Goal: Task Accomplishment & Management: Complete application form

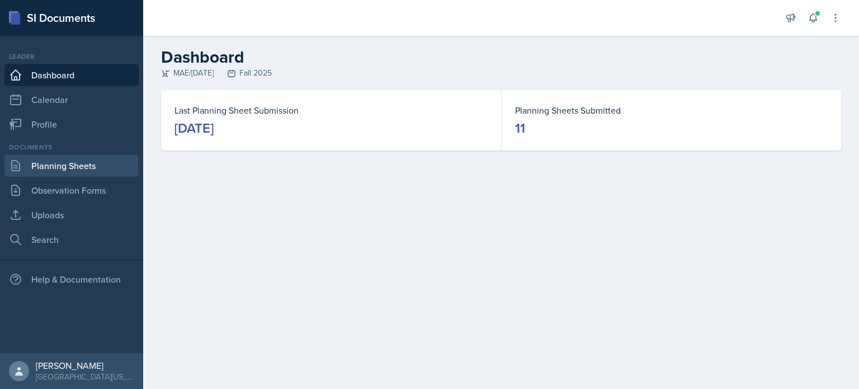
click at [58, 161] on link "Planning Sheets" at bounding box center [71, 165] width 134 height 22
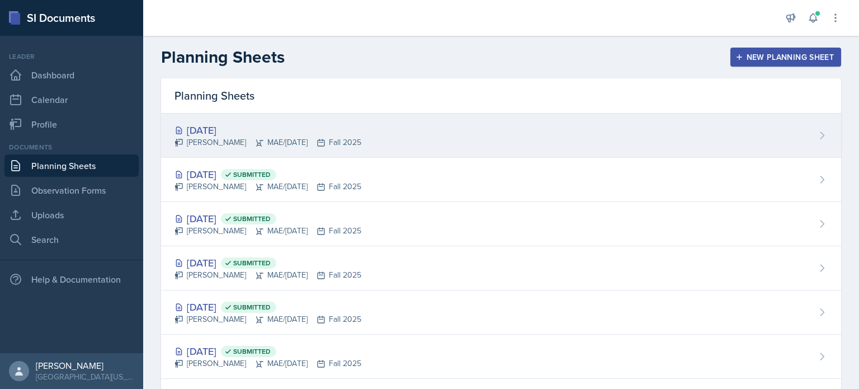
click at [346, 129] on div "[DATE]" at bounding box center [267, 129] width 187 height 15
click at [346, 129] on main "Planning Sheets New Planning Sheet Planning Sheets [DATE] [PERSON_NAME] MAE/[DA…" at bounding box center [501, 212] width 716 height 353
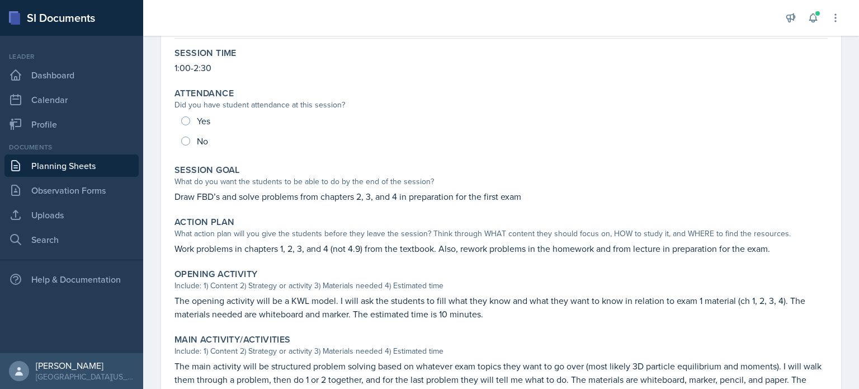
scroll to position [98, 0]
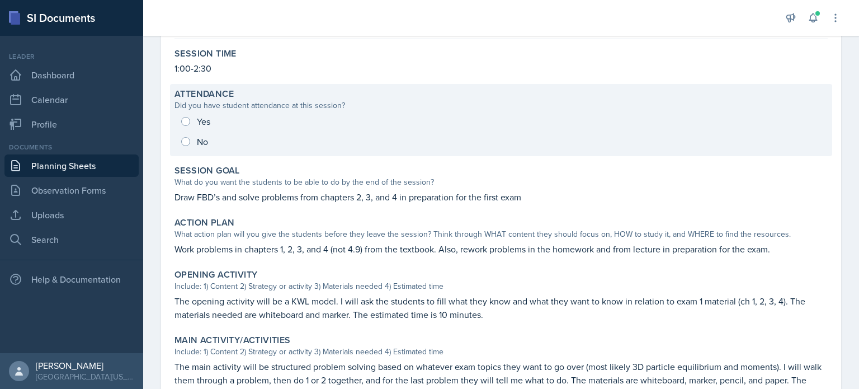
click at [186, 117] on div "Yes No" at bounding box center [500, 131] width 653 height 40
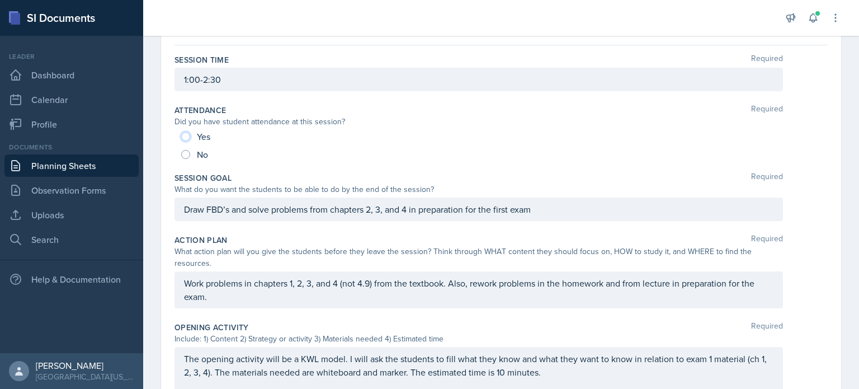
click at [182, 136] on input "Yes" at bounding box center [185, 136] width 9 height 9
radio input "true"
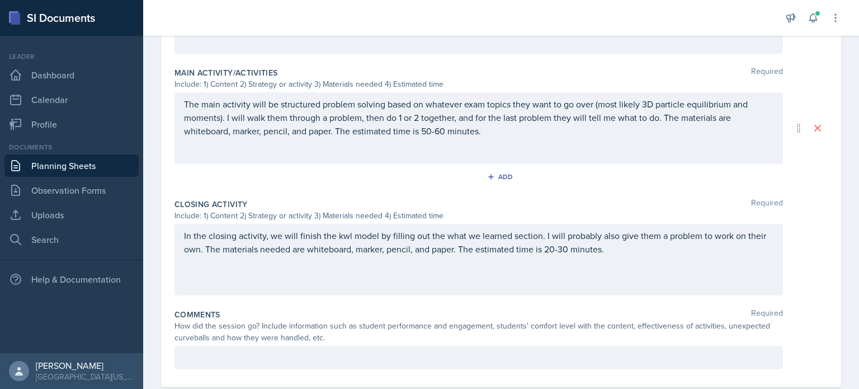
scroll to position [486, 0]
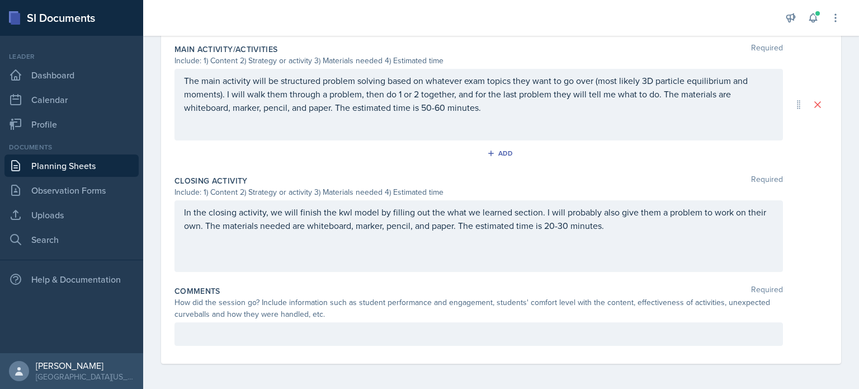
click at [571, 333] on p at bounding box center [478, 333] width 589 height 13
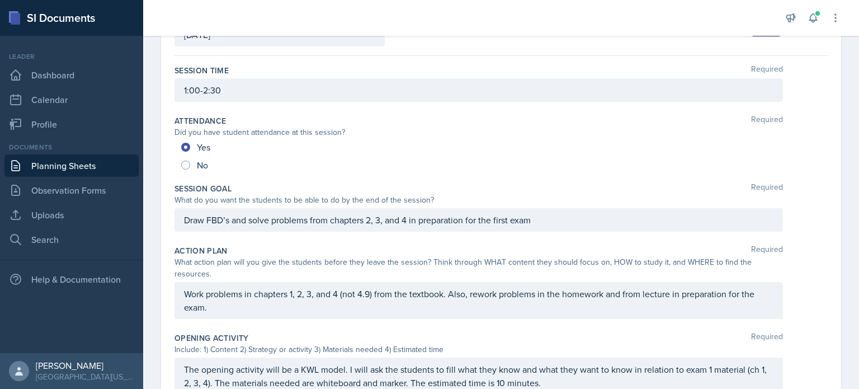
scroll to position [0, 0]
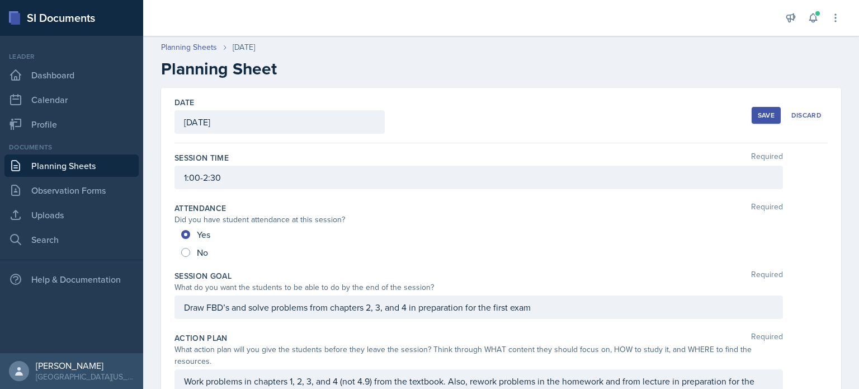
click at [752, 115] on button "Save" at bounding box center [766, 115] width 29 height 17
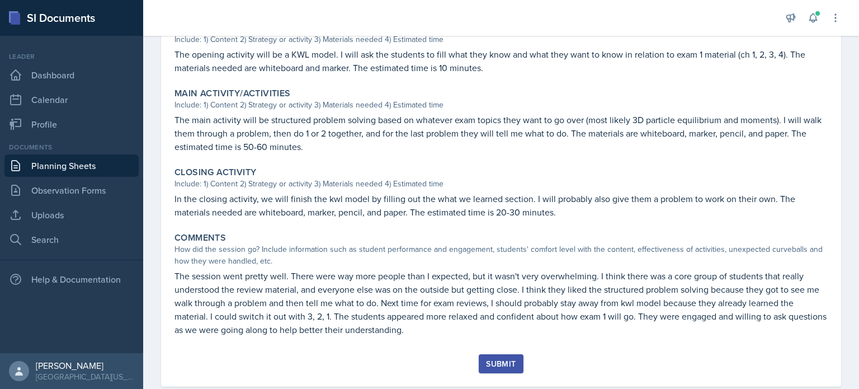
scroll to position [369, 0]
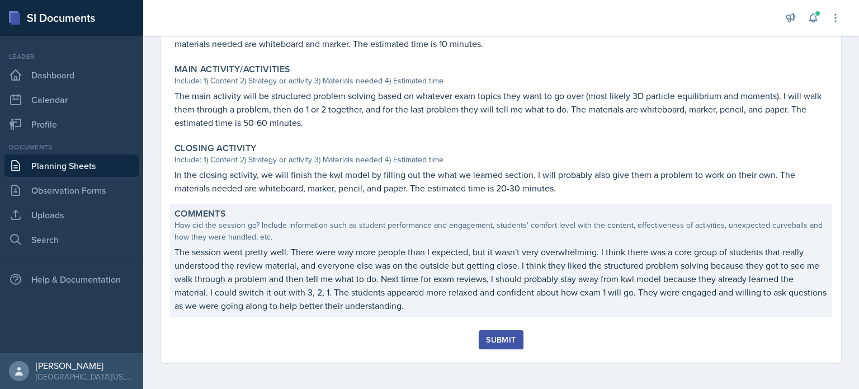
click at [448, 295] on p "The session went pretty well. There were way more people than I expected, but i…" at bounding box center [500, 278] width 653 height 67
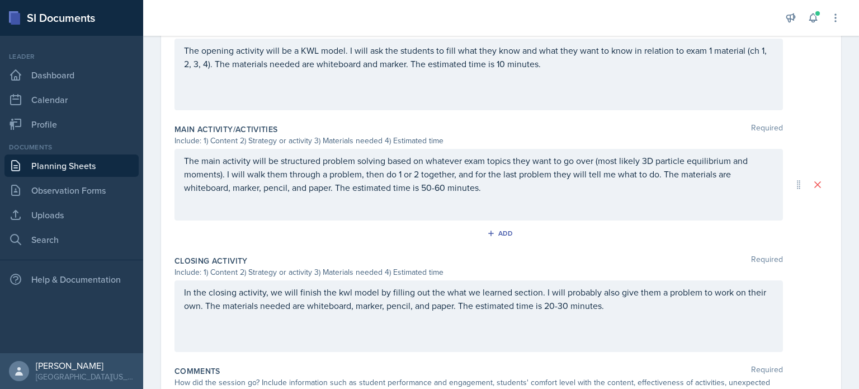
scroll to position [540, 0]
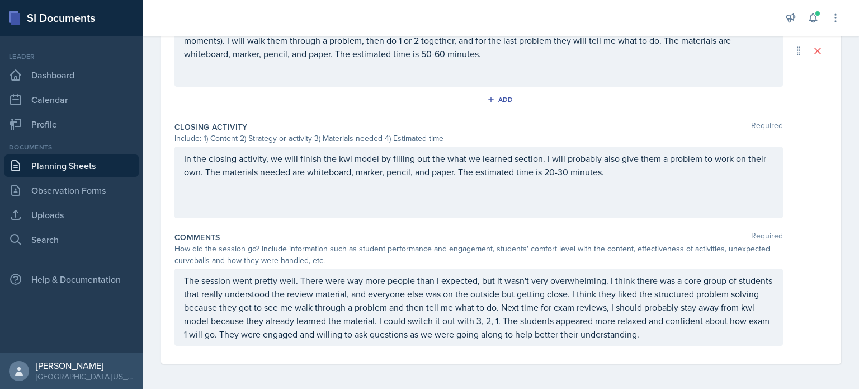
click at [705, 330] on p "The session went pretty well. There were way more people than I expected, but i…" at bounding box center [478, 306] width 589 height 67
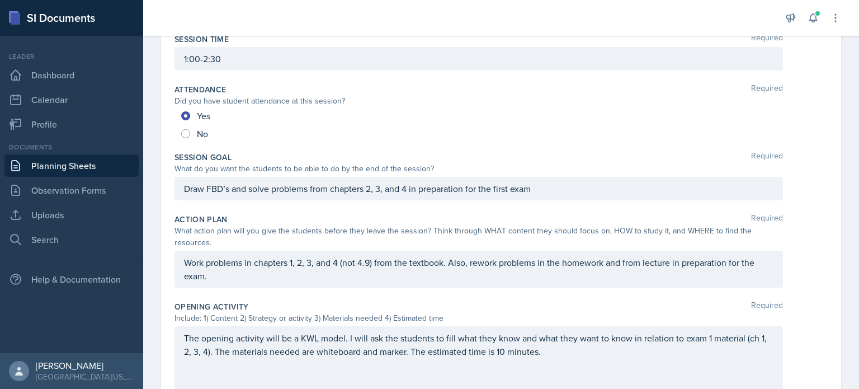
scroll to position [0, 0]
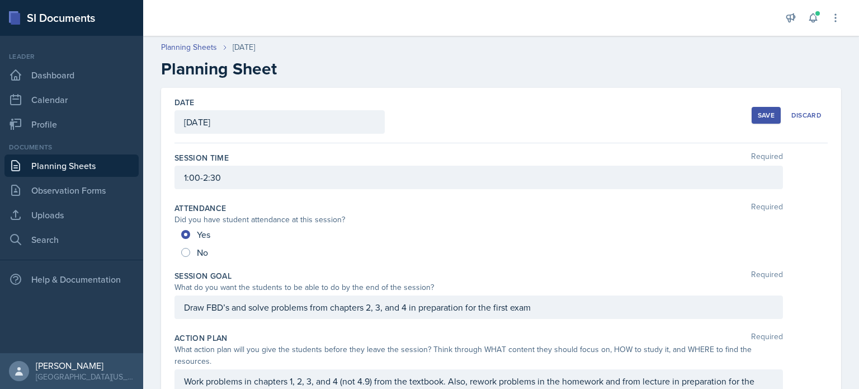
click at [759, 124] on div "Save Discard" at bounding box center [790, 115] width 76 height 26
click at [758, 118] on div "Save" at bounding box center [766, 115] width 17 height 9
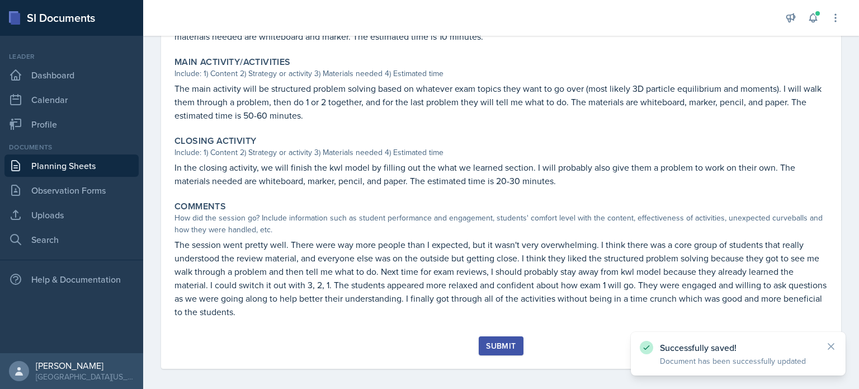
scroll to position [382, 0]
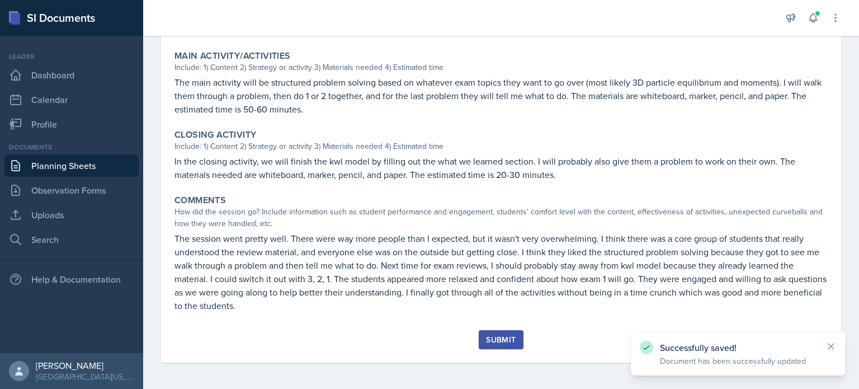
click at [507, 335] on div "Submit" at bounding box center [501, 339] width 30 height 9
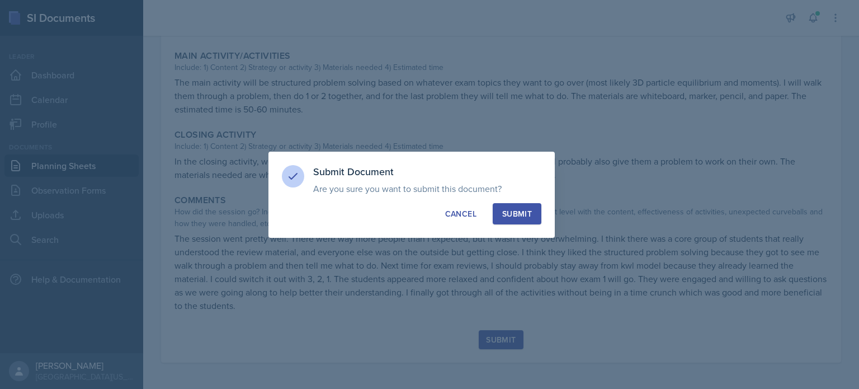
click at [519, 212] on div "Submit" at bounding box center [517, 213] width 30 height 11
radio input "true"
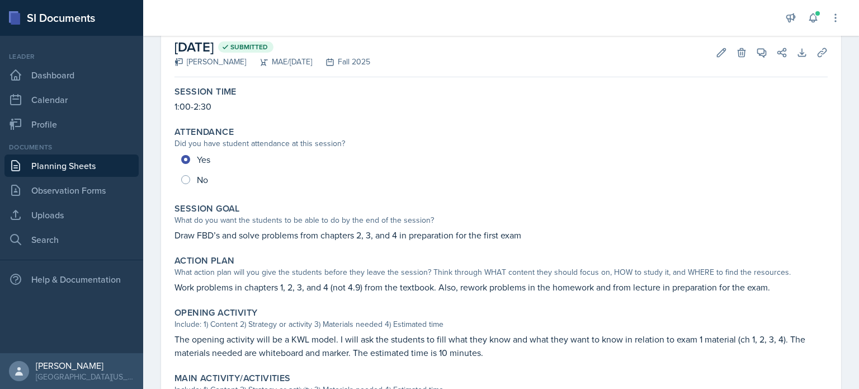
scroll to position [55, 0]
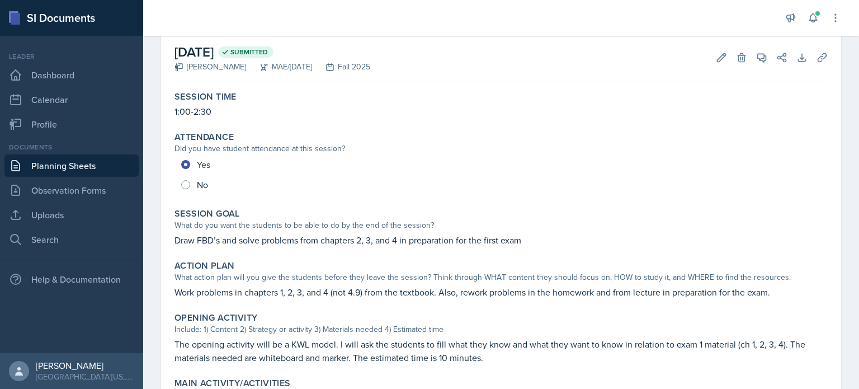
click at [84, 169] on link "Planning Sheets" at bounding box center [71, 165] width 134 height 22
